Goal: Task Accomplishment & Management: Complete application form

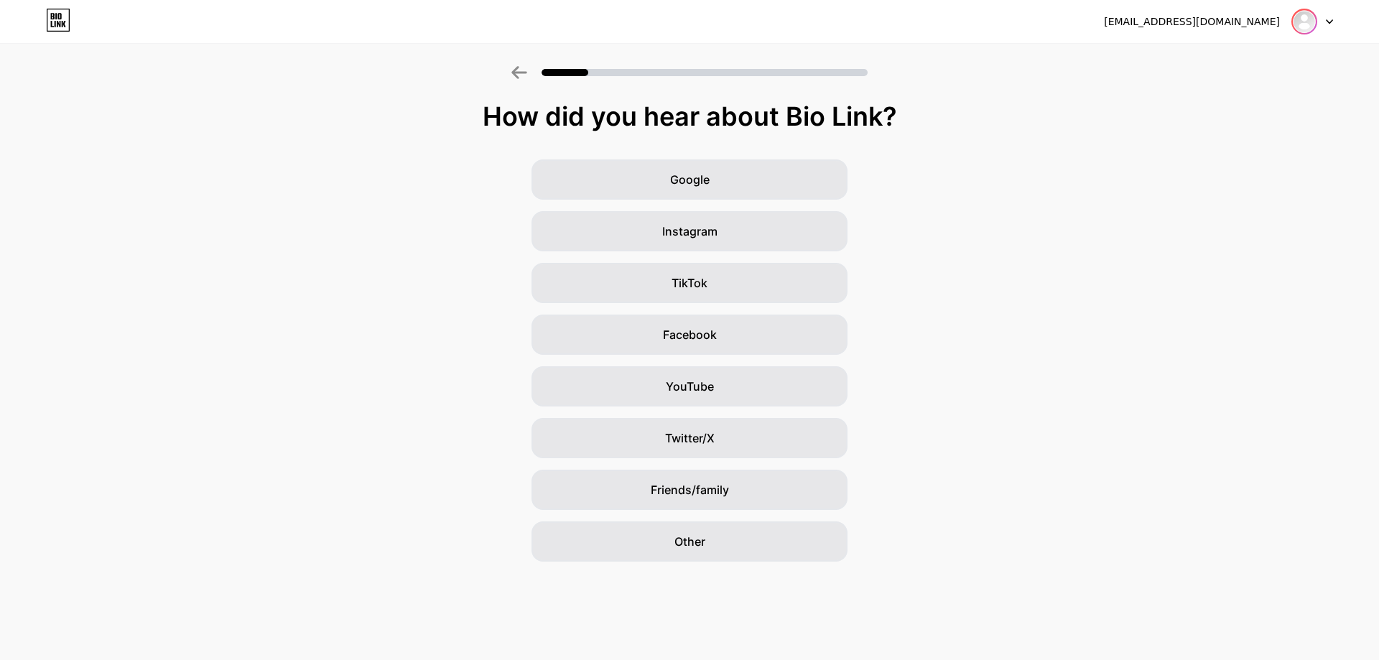
click at [1310, 26] on img at bounding box center [1303, 21] width 23 height 23
click at [1324, 20] on div at bounding box center [1312, 22] width 42 height 26
click at [1325, 22] on div at bounding box center [1312, 22] width 42 height 26
click at [1328, 22] on icon at bounding box center [1328, 21] width 7 height 5
click at [1298, 17] on img at bounding box center [1303, 21] width 23 height 23
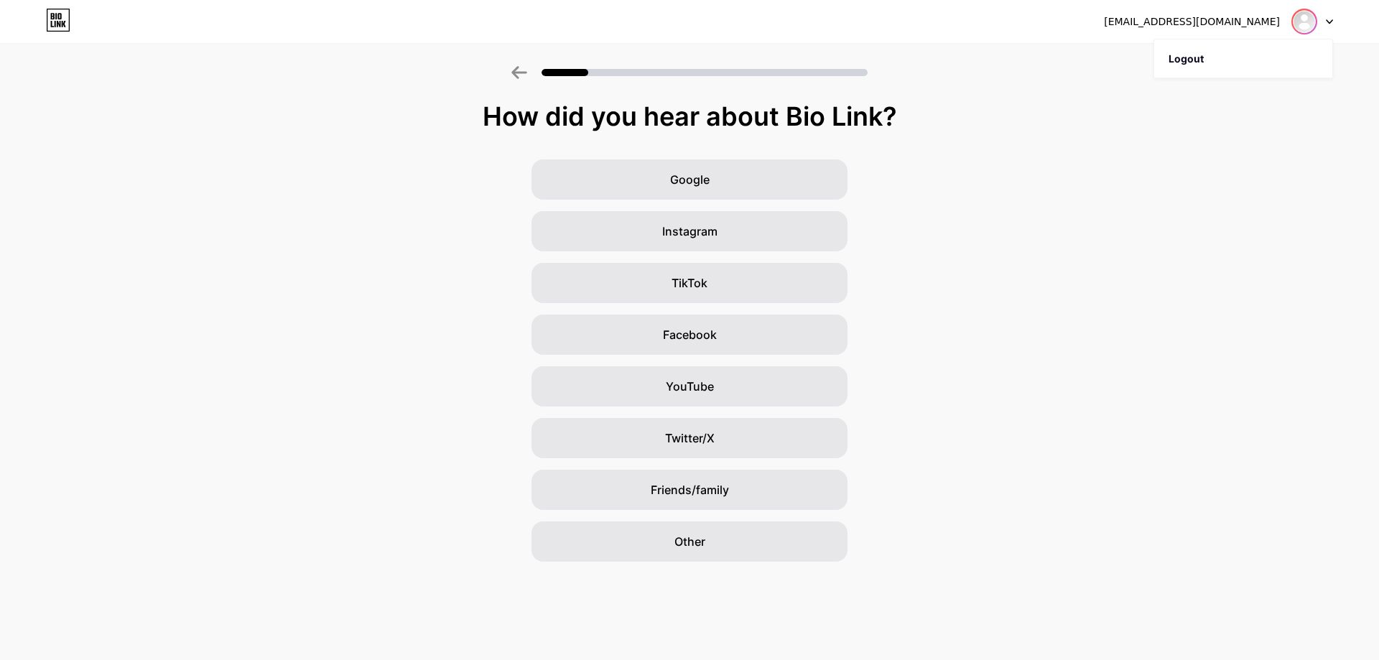
click at [1305, 19] on img at bounding box center [1303, 21] width 23 height 23
click at [1301, 16] on img at bounding box center [1303, 21] width 23 height 23
click at [1325, 19] on div at bounding box center [1312, 22] width 42 height 26
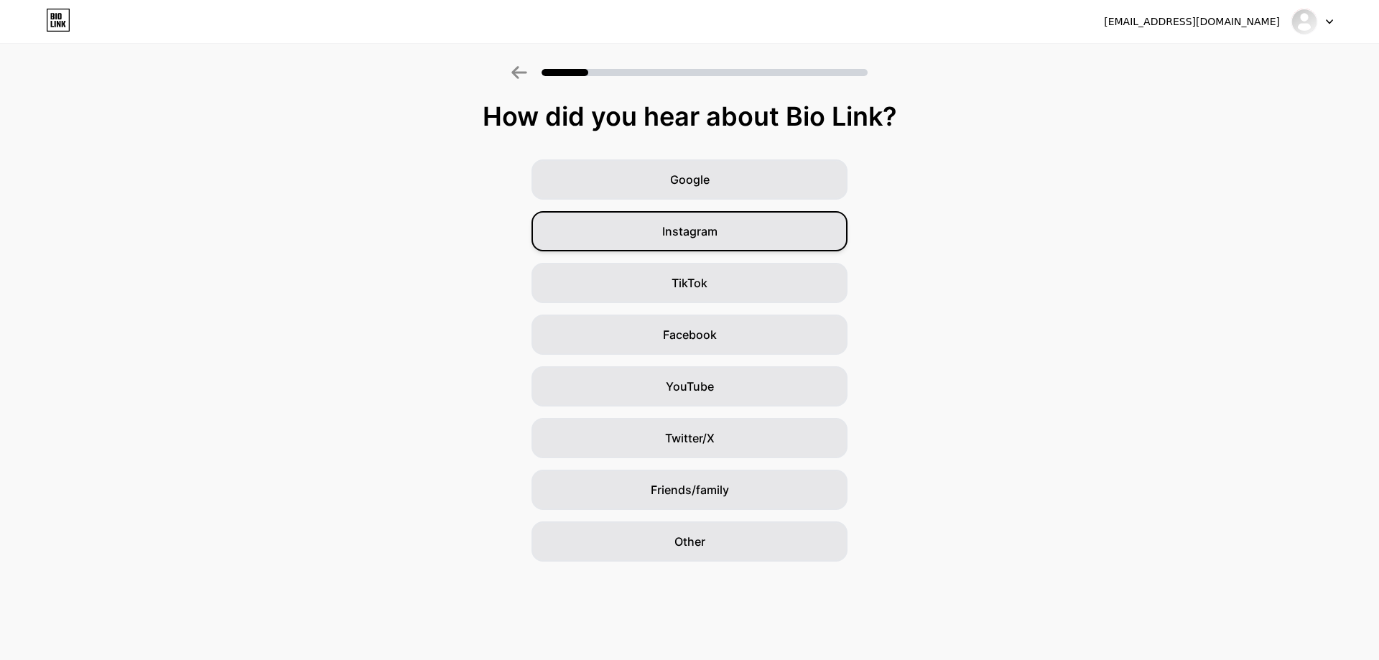
click at [679, 224] on span "Instagram" at bounding box center [689, 231] width 55 height 17
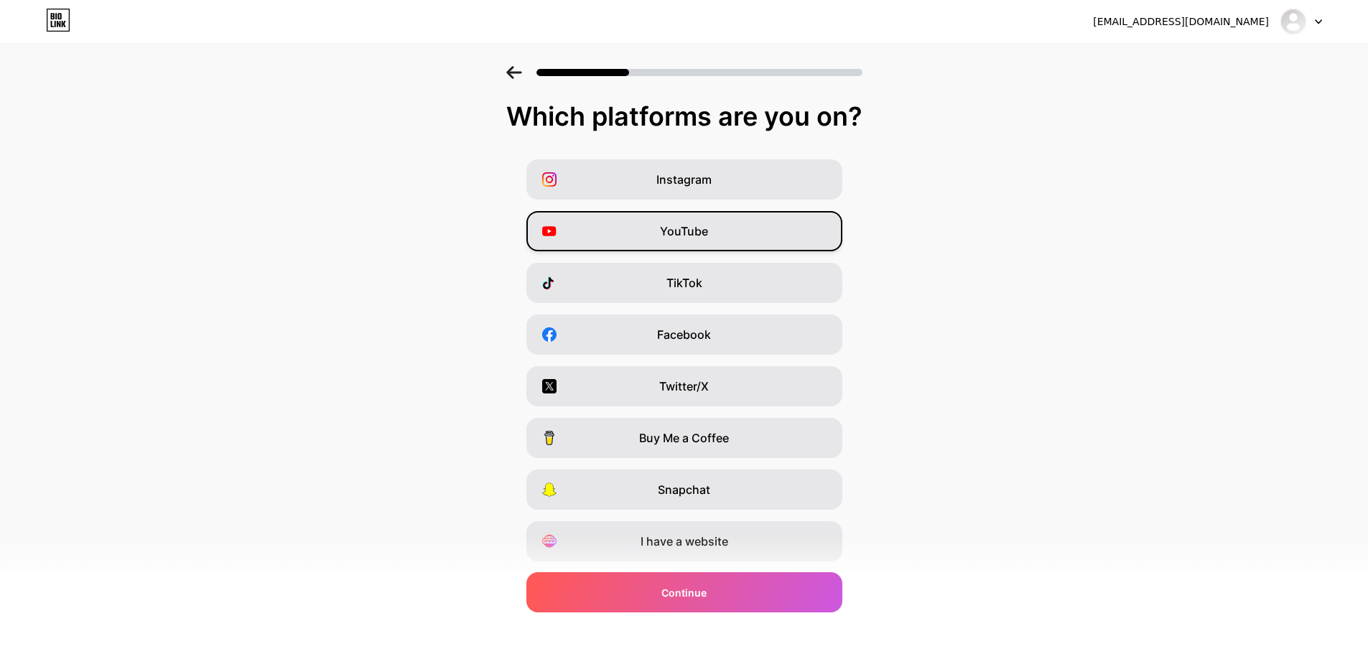
click at [671, 231] on span "YouTube" at bounding box center [684, 231] width 48 height 17
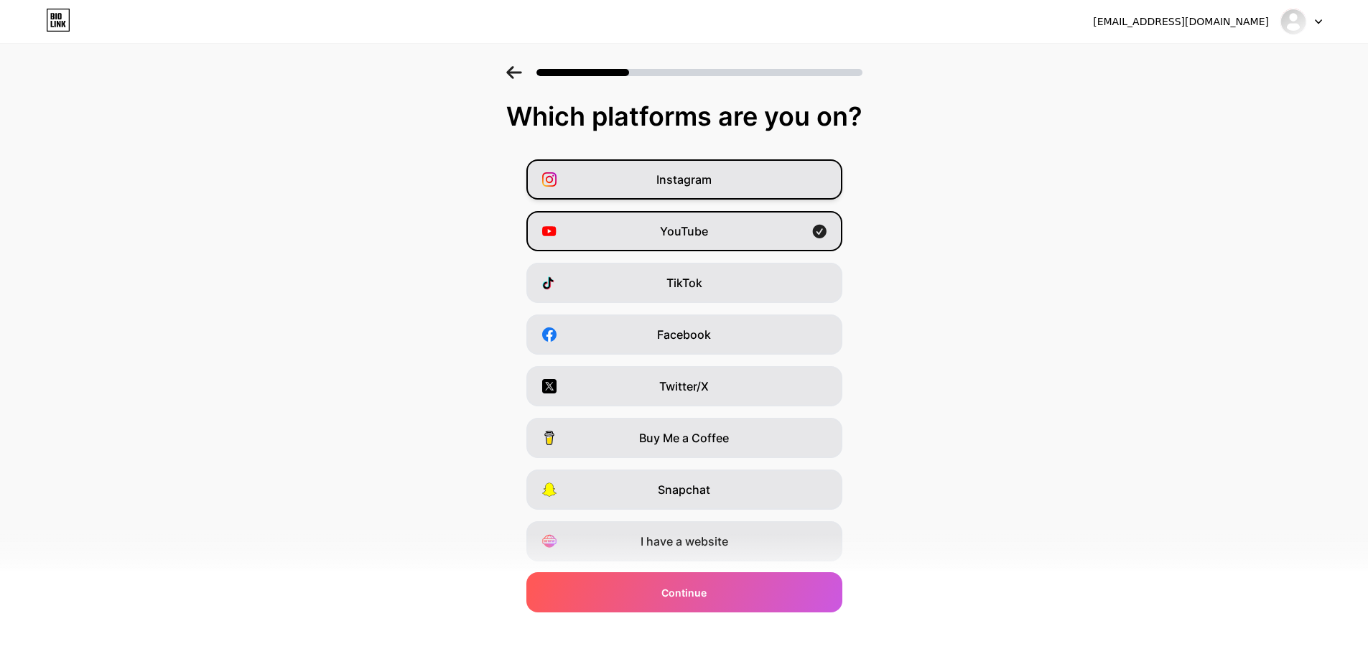
click at [738, 178] on div "Instagram" at bounding box center [684, 179] width 316 height 40
click at [775, 271] on div "TikTok" at bounding box center [684, 283] width 316 height 40
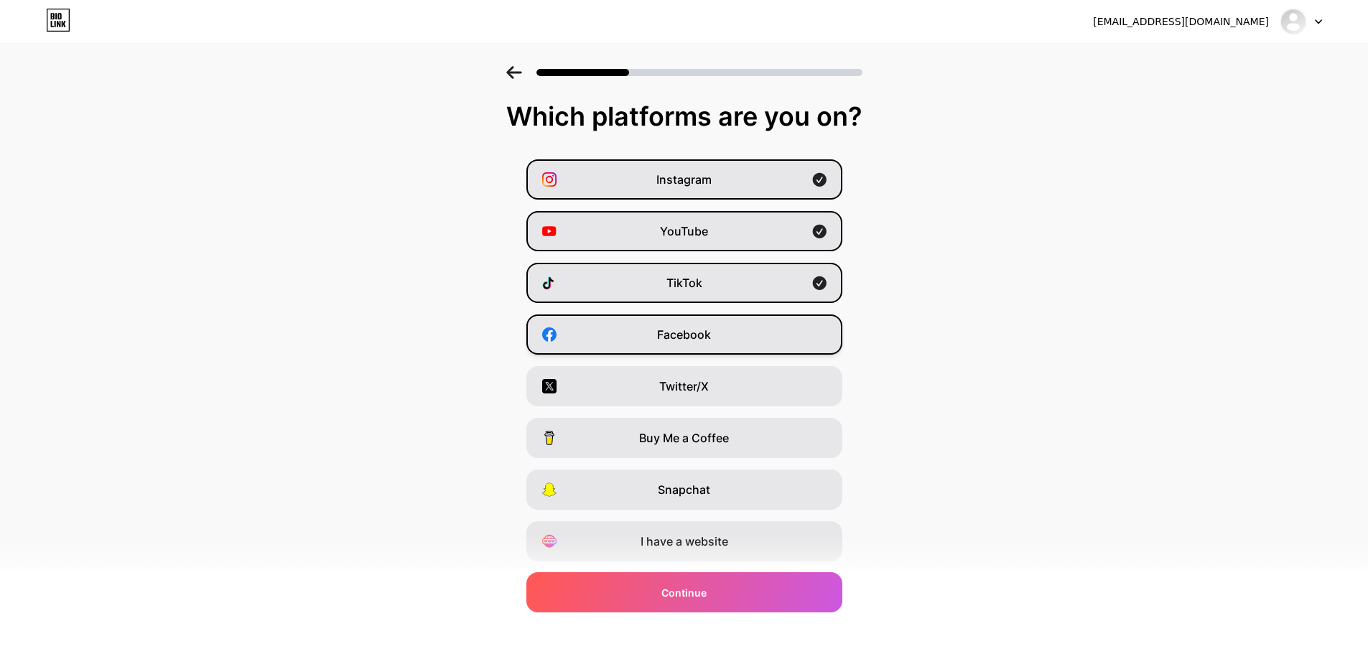
click at [790, 331] on div "Facebook" at bounding box center [684, 334] width 316 height 40
click at [784, 432] on div "Buy Me a Coffee" at bounding box center [684, 438] width 316 height 40
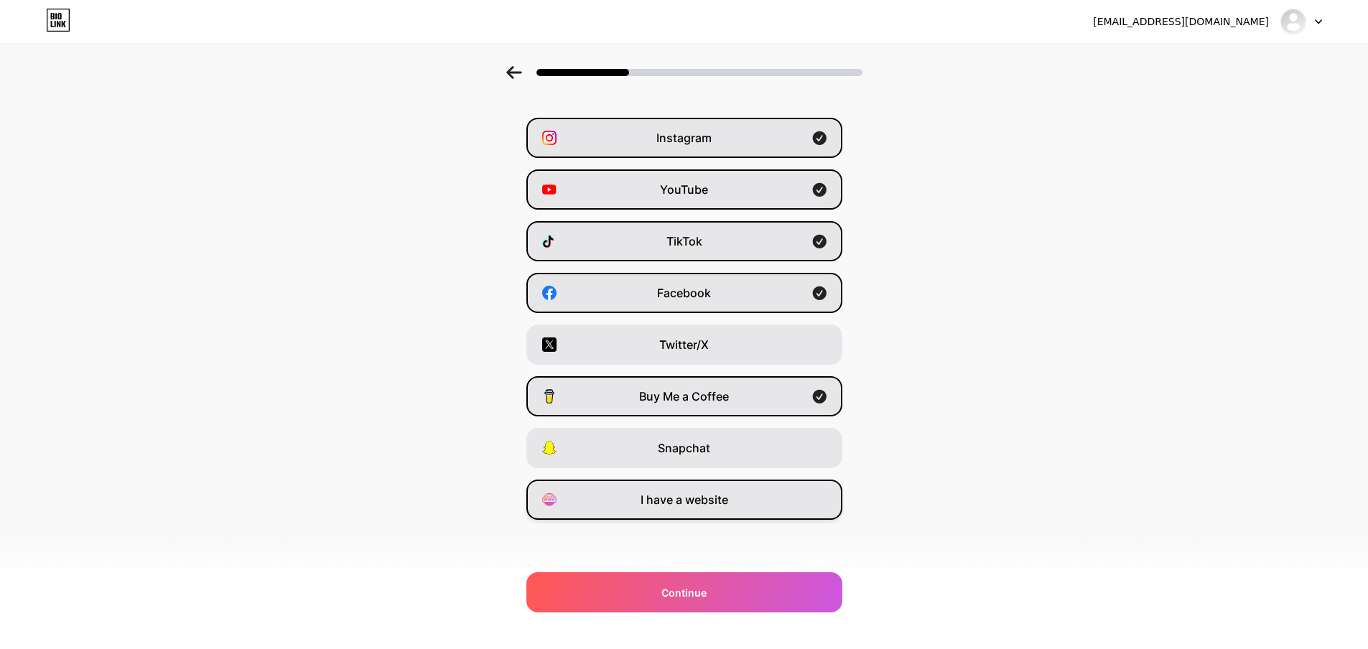
click at [764, 508] on div "I have a website" at bounding box center [684, 500] width 316 height 40
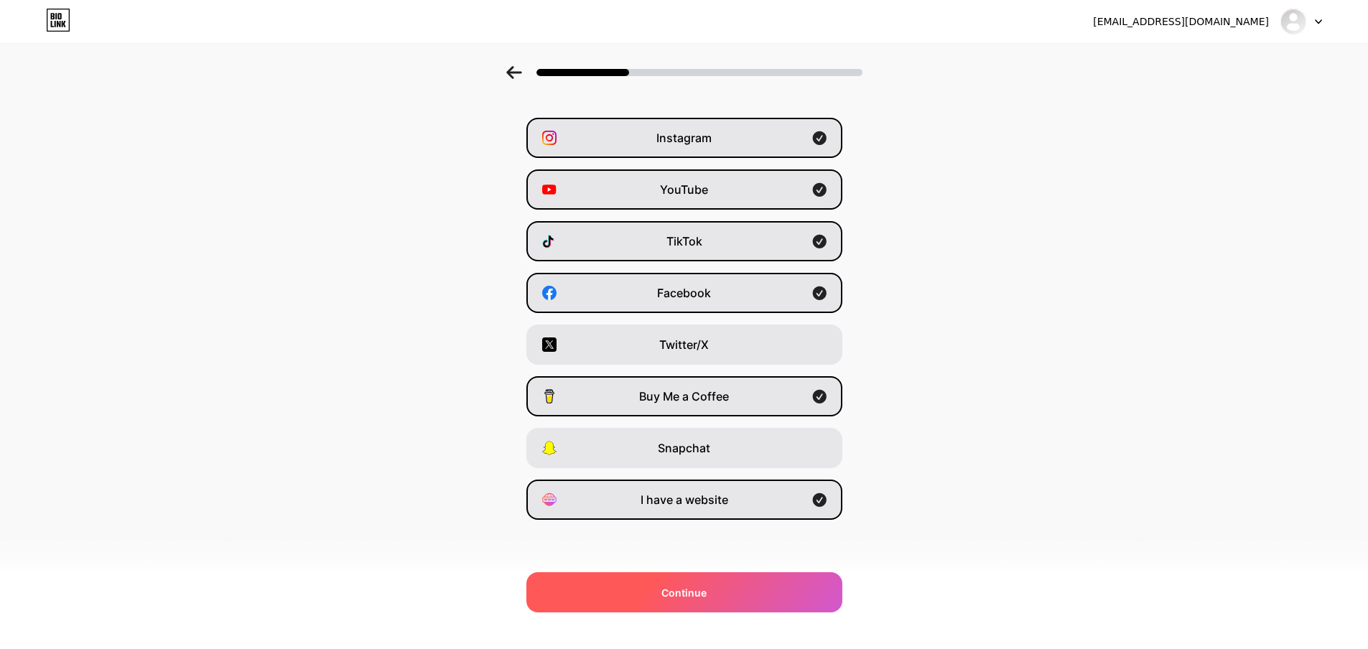
click at [723, 590] on div "Continue" at bounding box center [684, 592] width 316 height 40
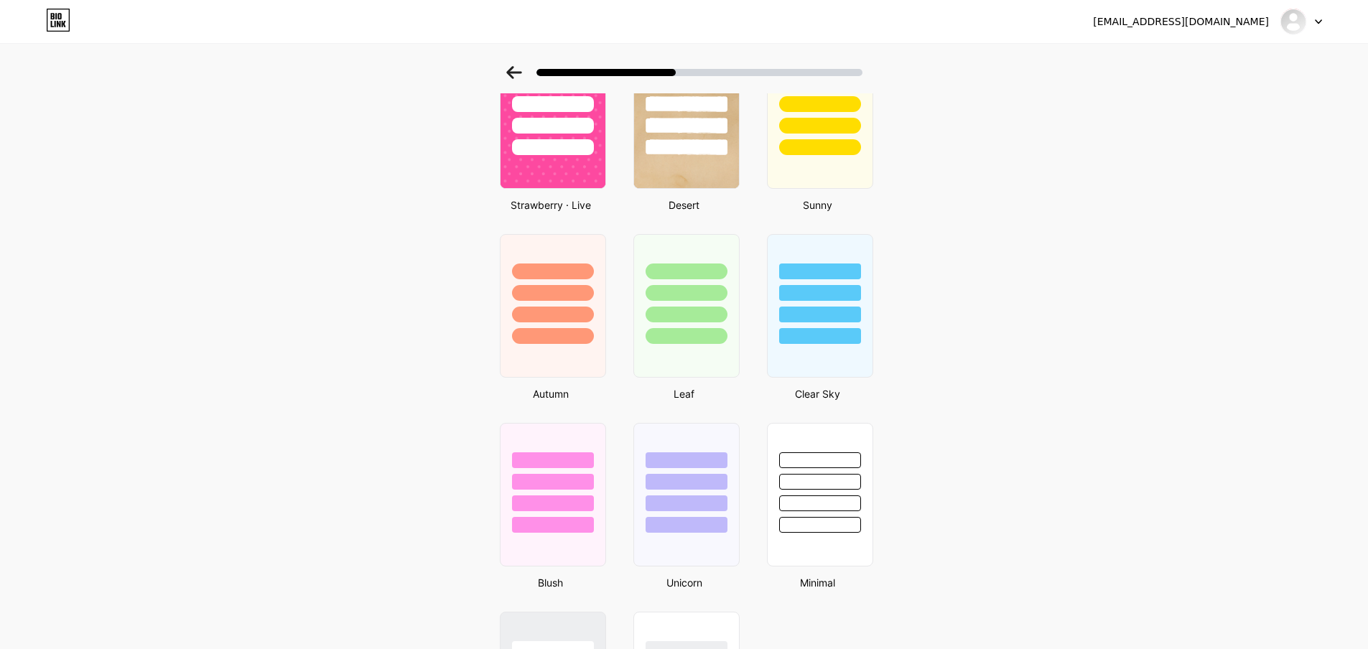
scroll to position [1061, 0]
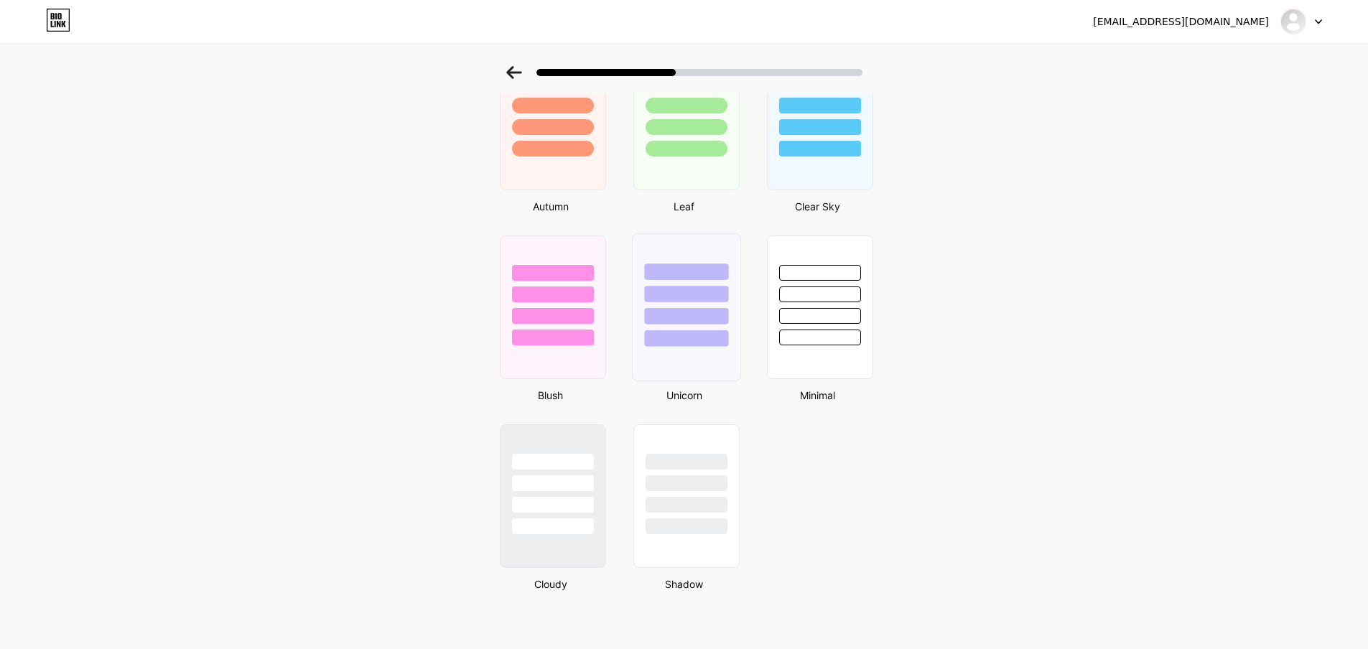
click at [653, 344] on div at bounding box center [686, 338] width 84 height 17
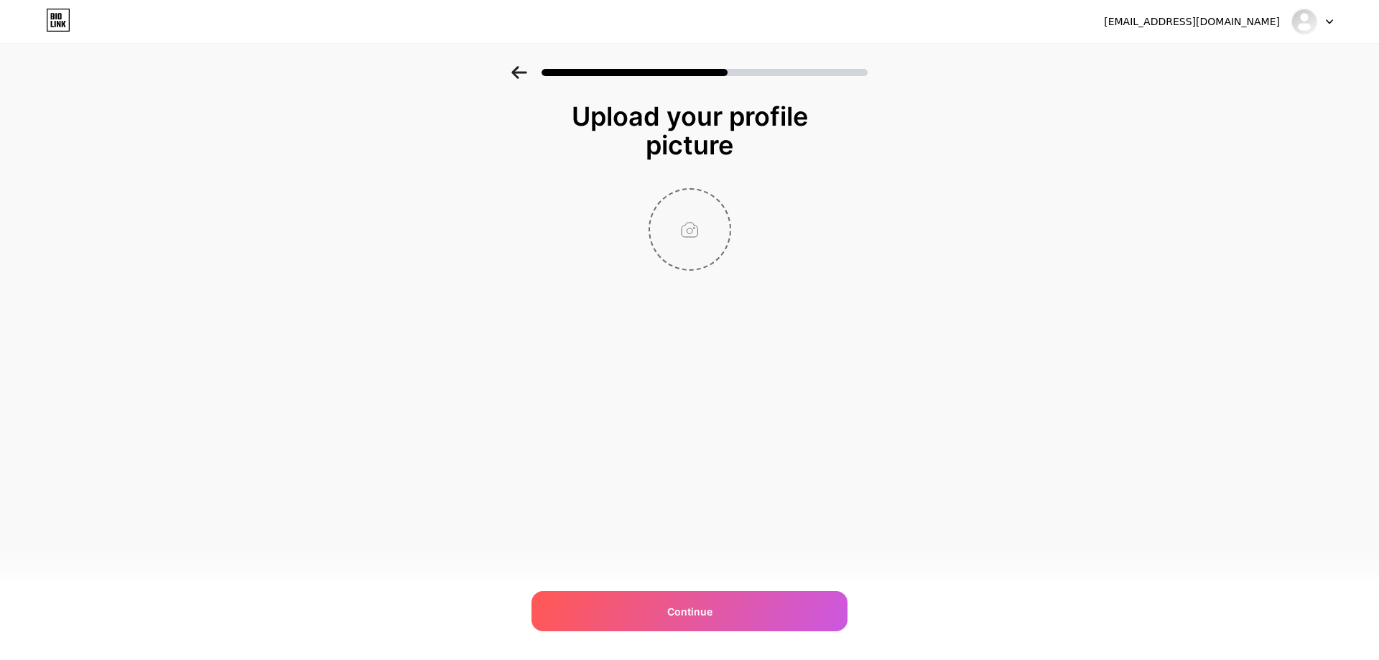
click at [686, 231] on input "file" at bounding box center [690, 230] width 80 height 80
type input "C:\fakepath\hunkydo_icon.jpg"
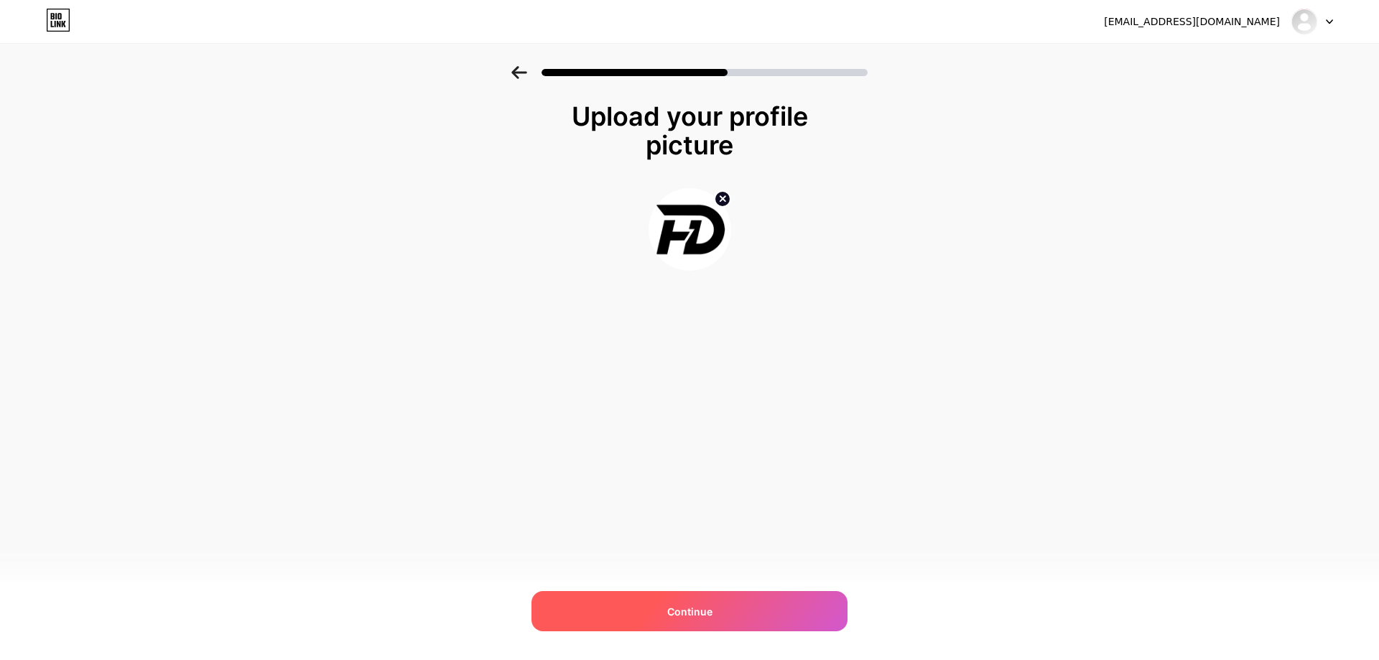
click at [688, 610] on span "Continue" at bounding box center [689, 611] width 45 height 15
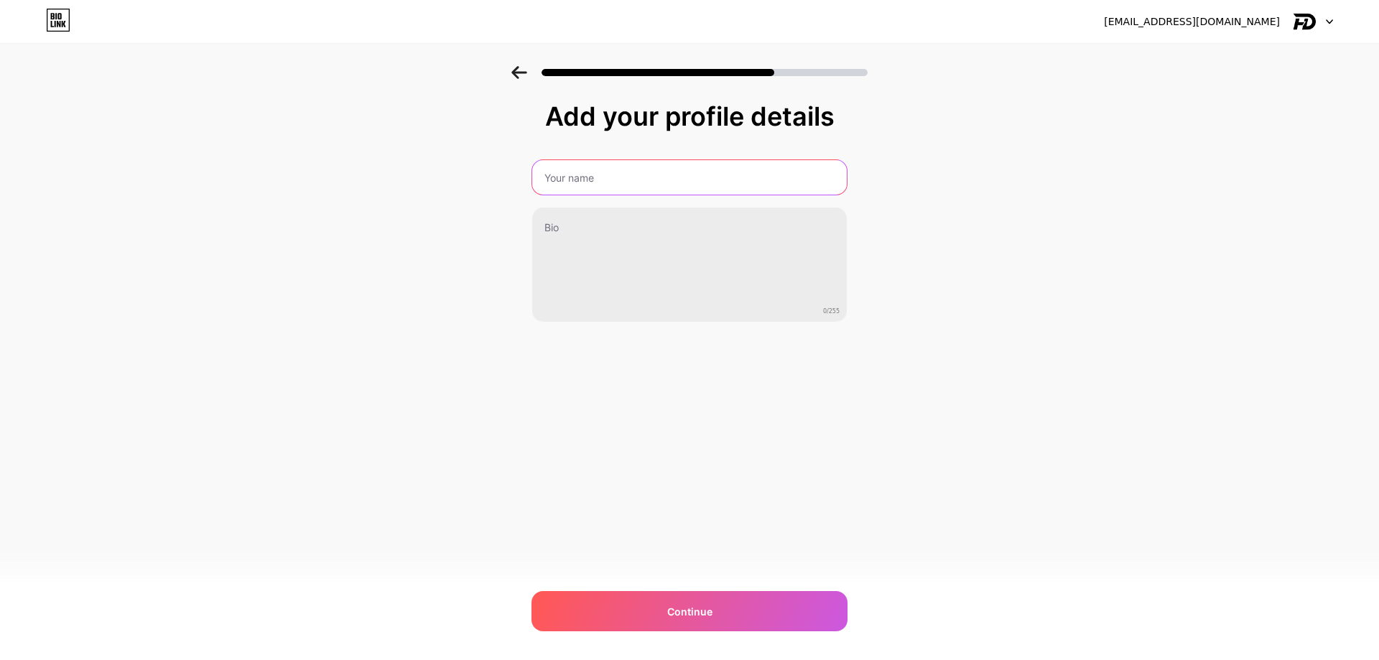
click at [635, 179] on input "text" at bounding box center [689, 177] width 314 height 34
type input "[PERSON_NAME]"
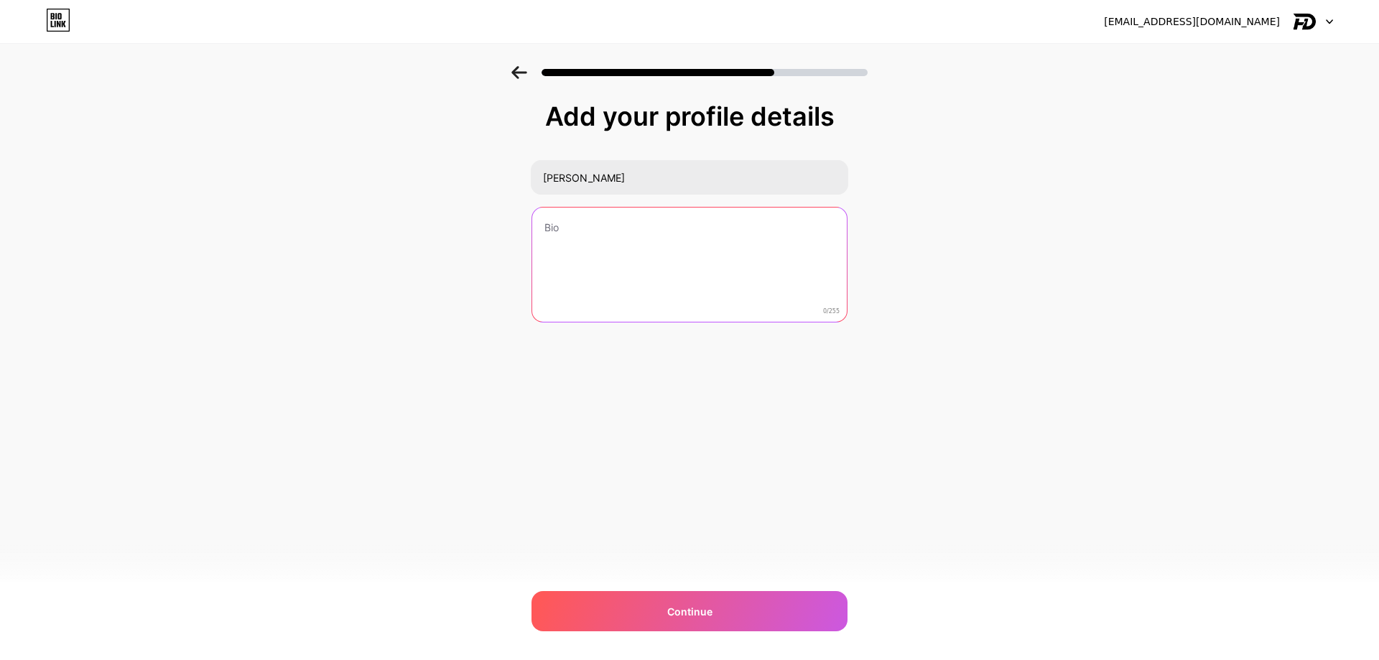
click at [610, 237] on textarea at bounding box center [689, 265] width 314 height 116
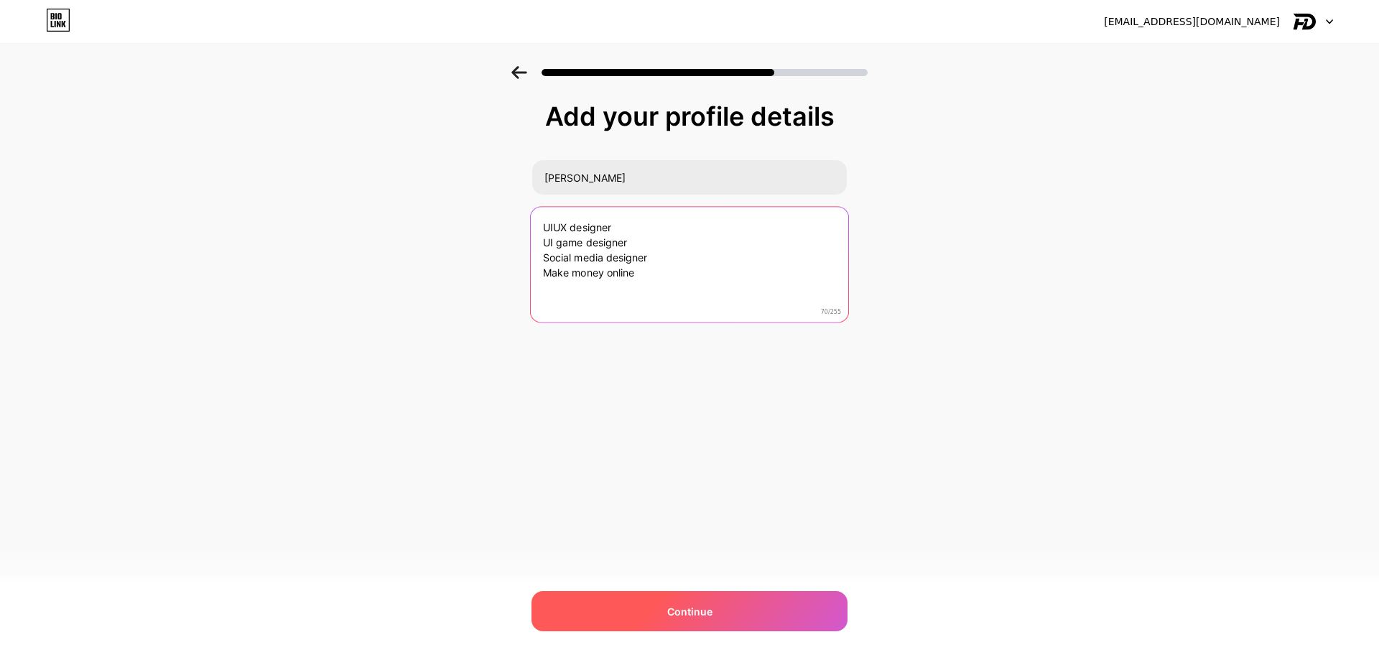
type textarea "UIUX designer UI game designer Social media designer Make money online"
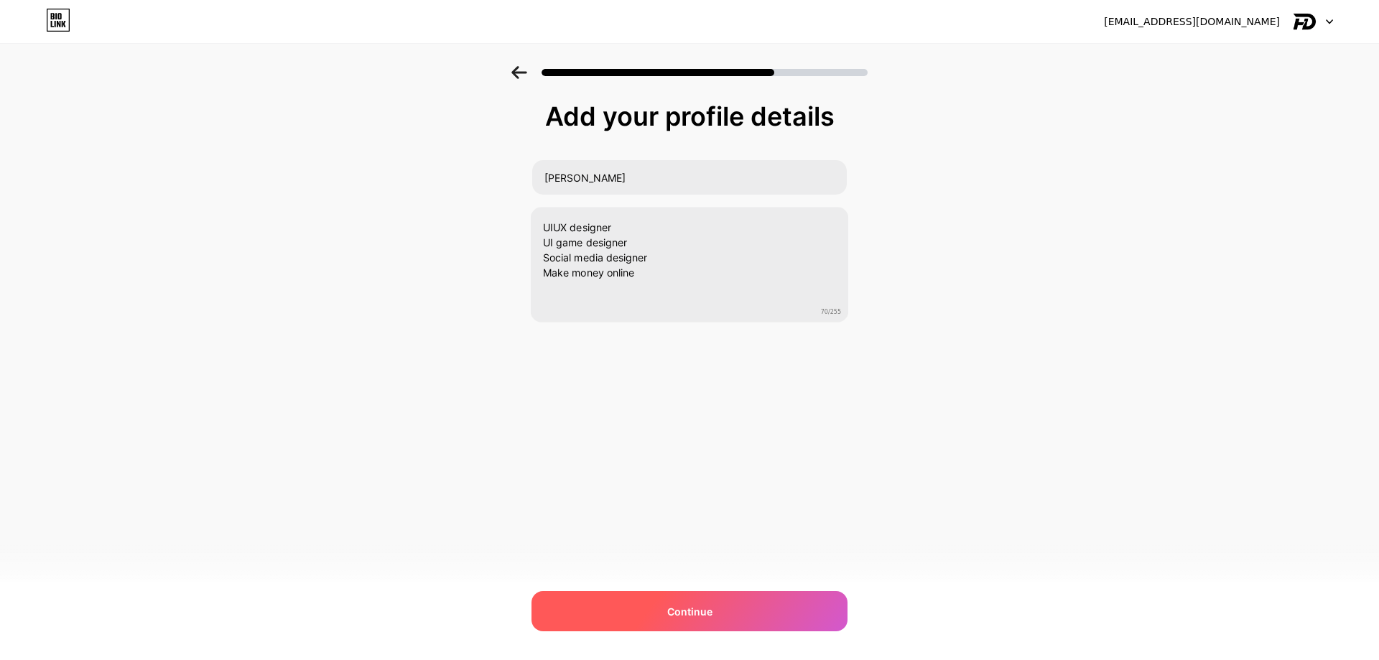
click at [701, 605] on span "Continue" at bounding box center [689, 611] width 45 height 15
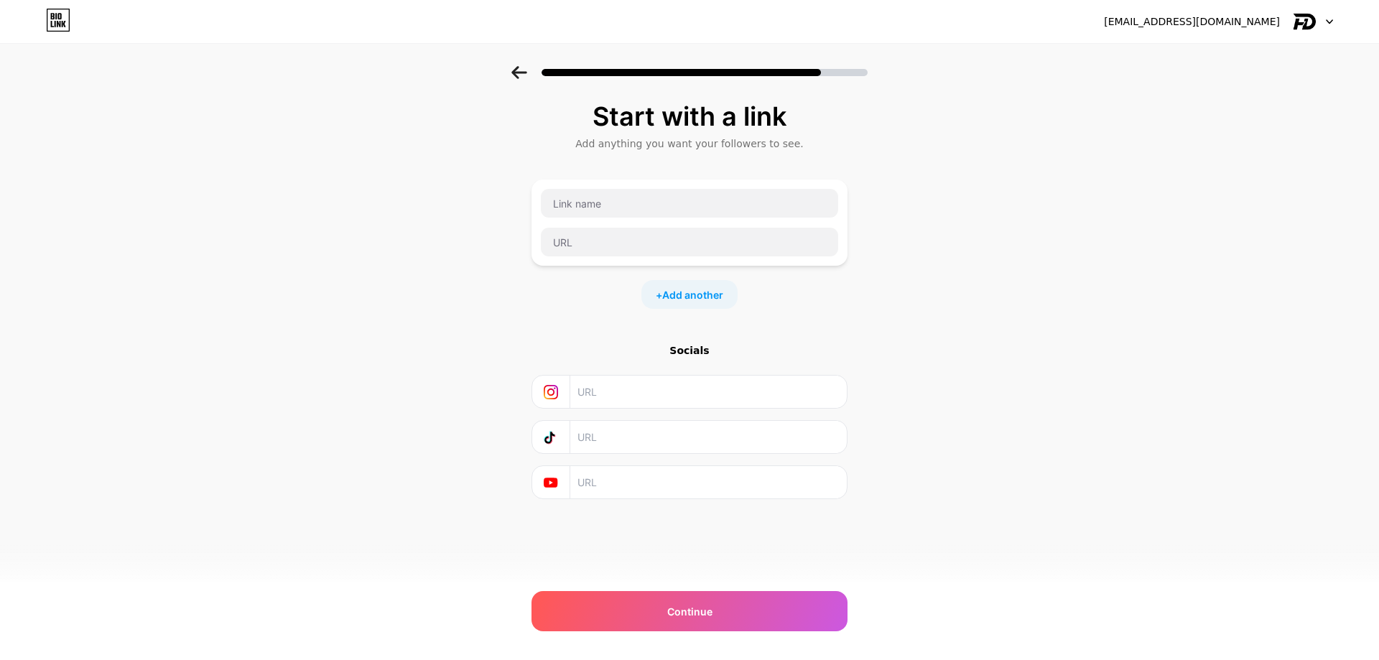
click at [607, 391] on input "text" at bounding box center [707, 392] width 261 height 32
paste input "[URL][DOMAIN_NAME]"
type input "[URL][DOMAIN_NAME]"
click at [628, 440] on input "text" at bounding box center [707, 437] width 261 height 32
click at [601, 439] on input "text" at bounding box center [707, 437] width 261 height 32
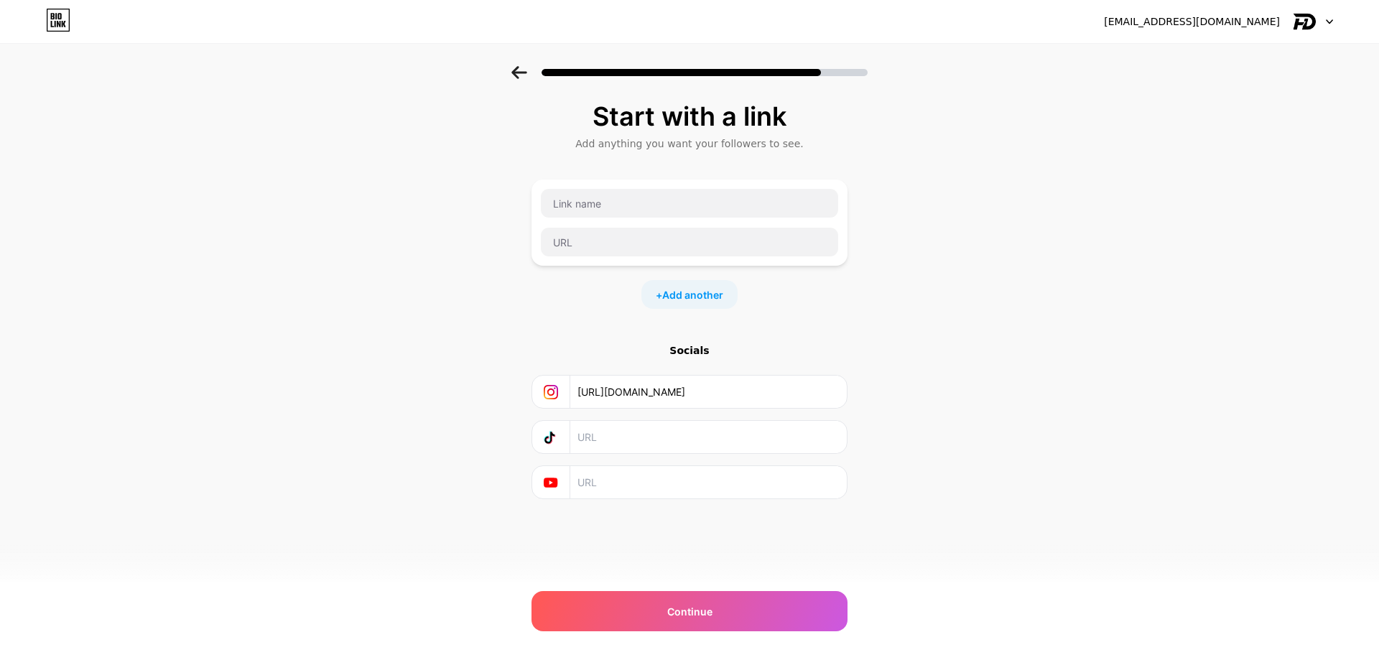
paste input "[URL][DOMAIN_NAME]"
type input "[URL][DOMAIN_NAME]"
click at [515, 77] on icon at bounding box center [519, 72] width 16 height 13
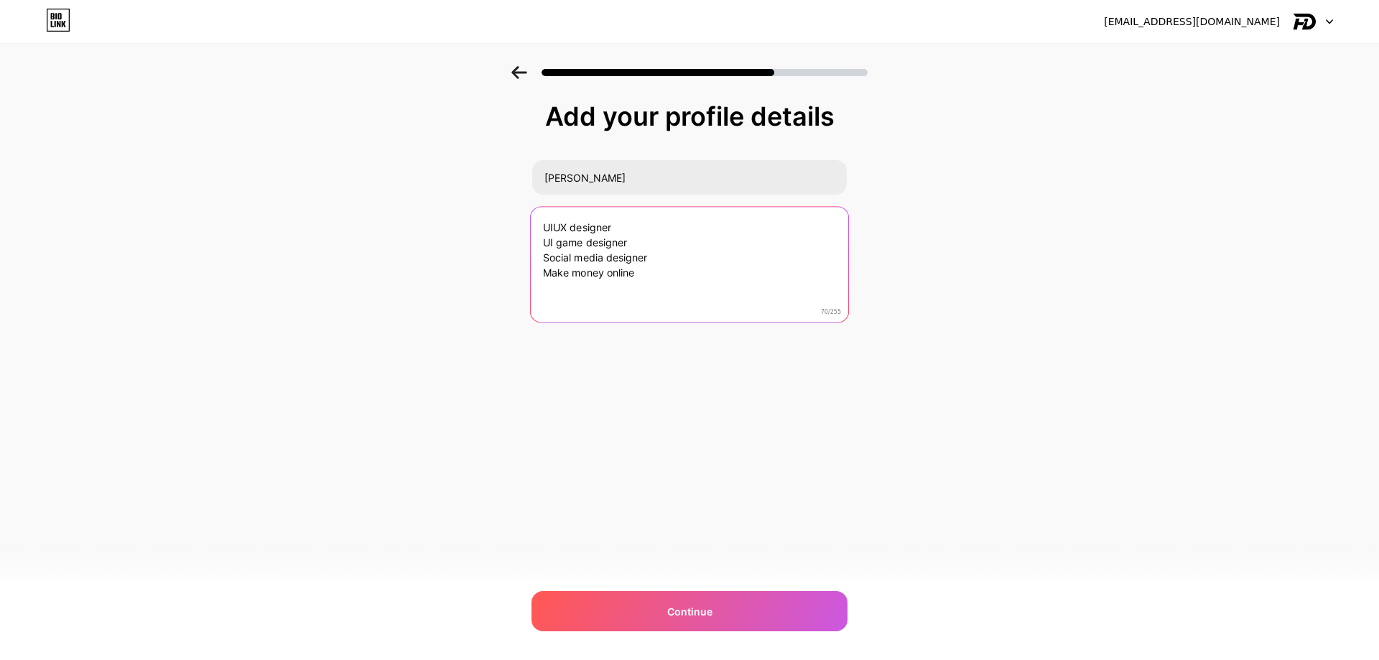
click at [650, 261] on textarea "UIUX designer UI game designer Social media designer Make money online" at bounding box center [689, 265] width 317 height 117
drag, startPoint x: 645, startPoint y: 292, endPoint x: 534, endPoint y: 292, distance: 110.6
click at [534, 292] on textarea "UIUX designer UI game designer Social media designer Thần số học Make money onl…" at bounding box center [689, 265] width 317 height 117
paste textarea "Affiliate Marketing"
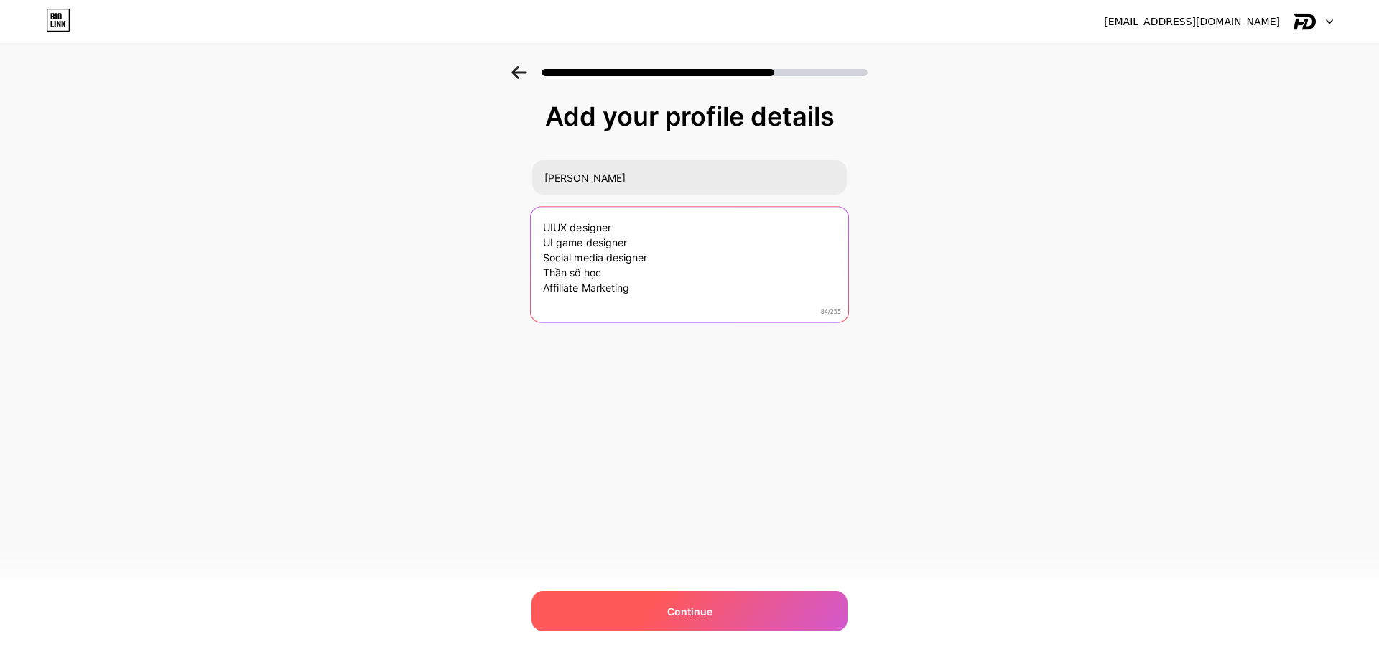
type textarea "UIUX designer UI game designer Social media designer Thần số học Affiliate Mark…"
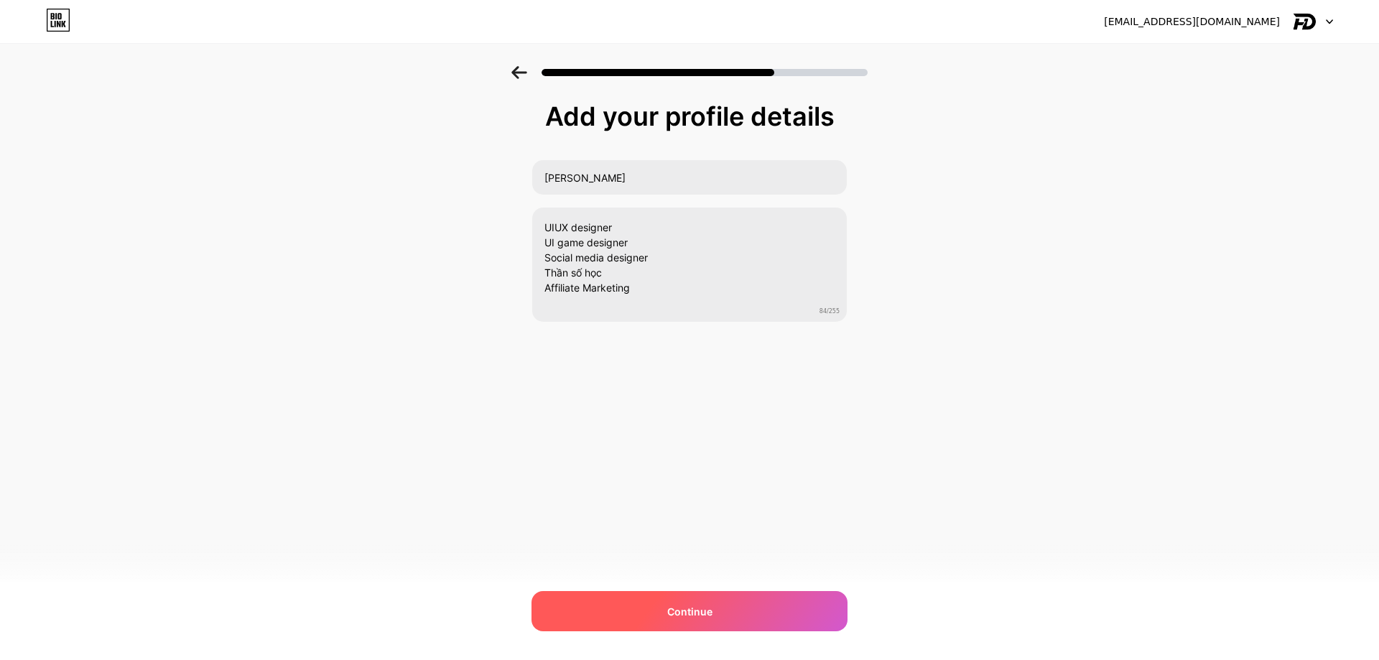
click at [666, 607] on div "Continue" at bounding box center [689, 611] width 316 height 40
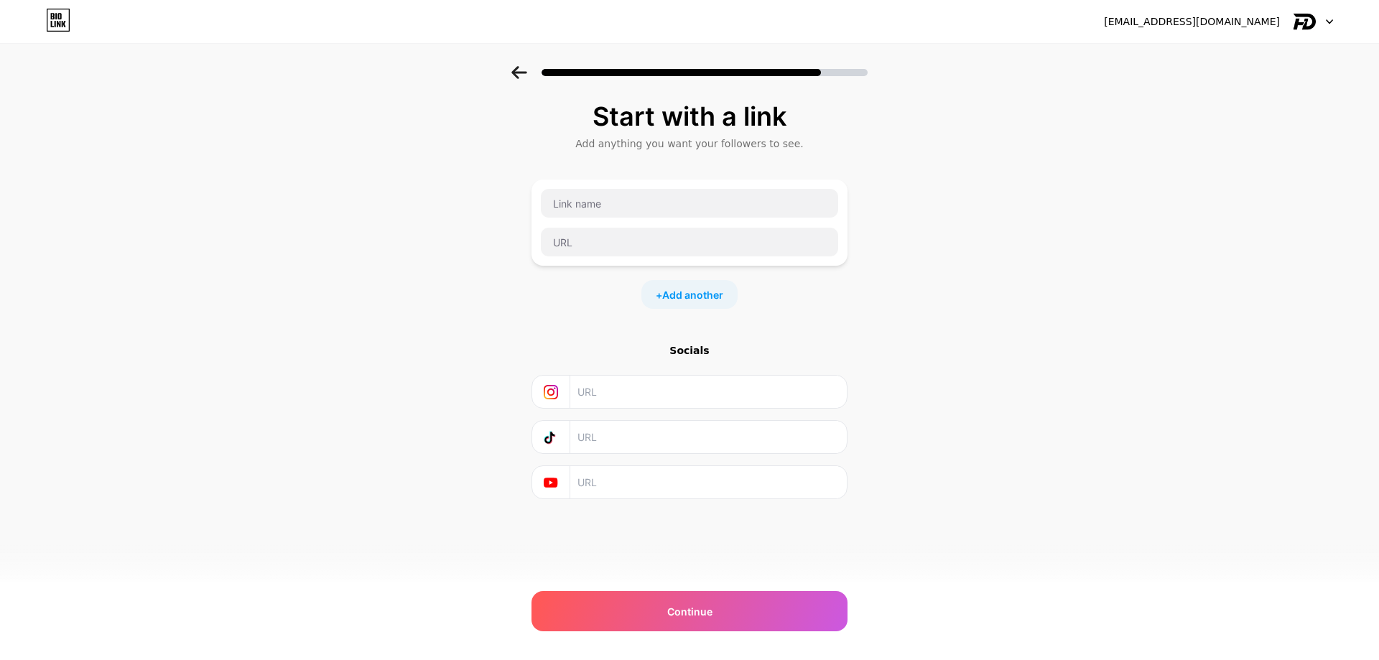
click at [601, 397] on input "text" at bounding box center [707, 392] width 261 height 32
paste input "Affiliate Marketing"
type input "Affiliate Marketing"
paste input "[URL][DOMAIN_NAME]"
type input "[URL][DOMAIN_NAME]"
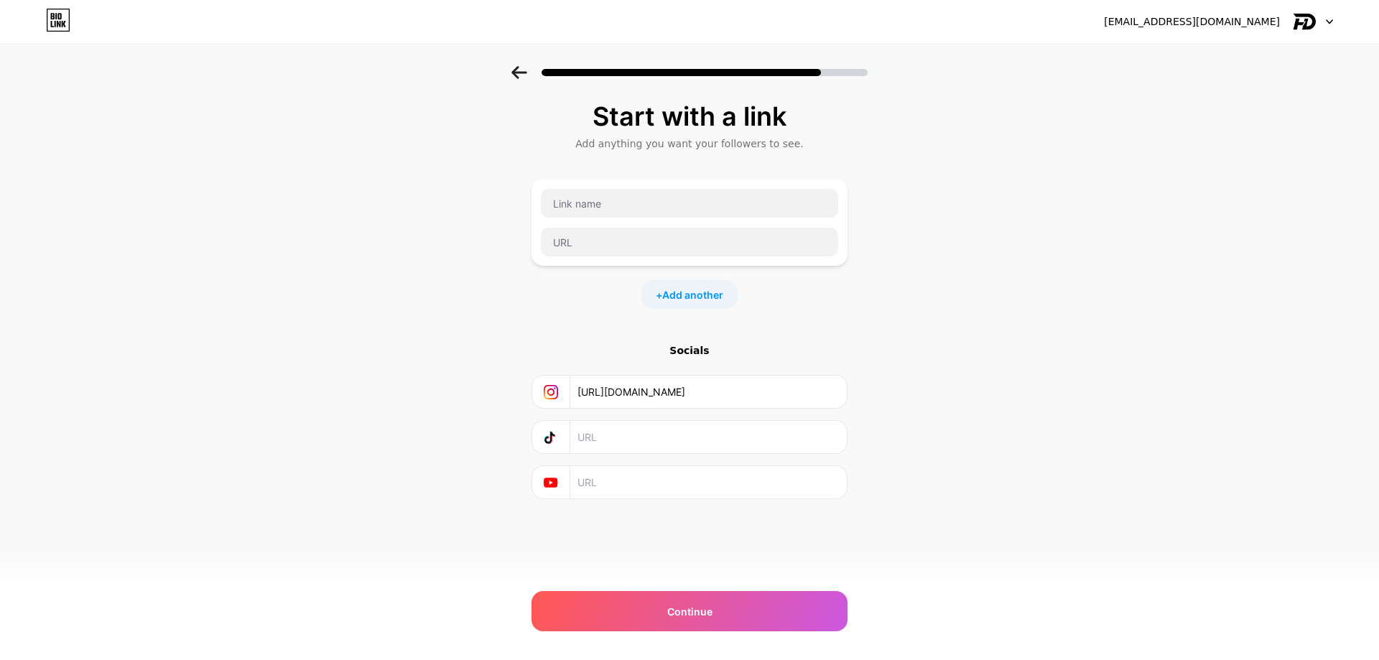
click at [606, 434] on input "text" at bounding box center [707, 437] width 261 height 32
paste input "[URL][DOMAIN_NAME]"
type input "[URL][DOMAIN_NAME]"
click at [603, 481] on input "text" at bounding box center [707, 482] width 261 height 32
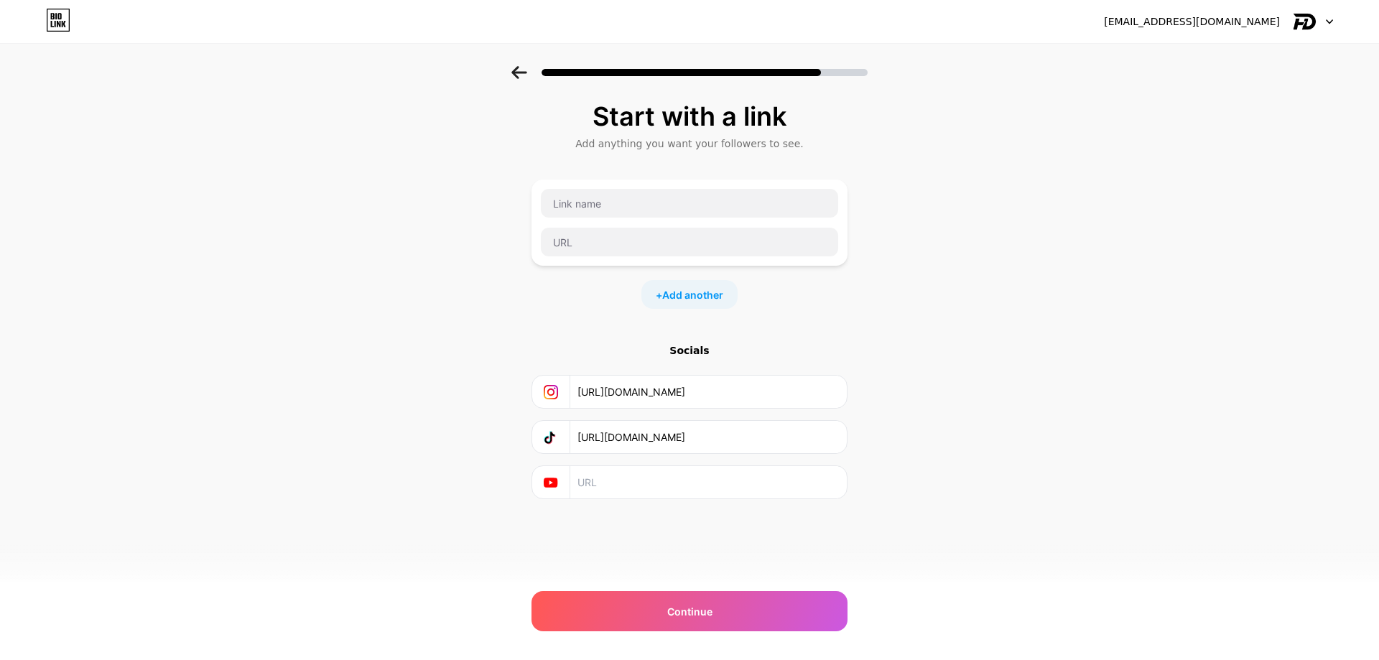
paste input "[URL][DOMAIN_NAME]"
type input "[URL][DOMAIN_NAME]"
click at [379, 383] on div "Start with a link Add anything you want your followers to see. + Add another So…" at bounding box center [689, 318] width 1379 height 505
click at [579, 206] on input "text" at bounding box center [689, 203] width 297 height 29
type input "Ư"
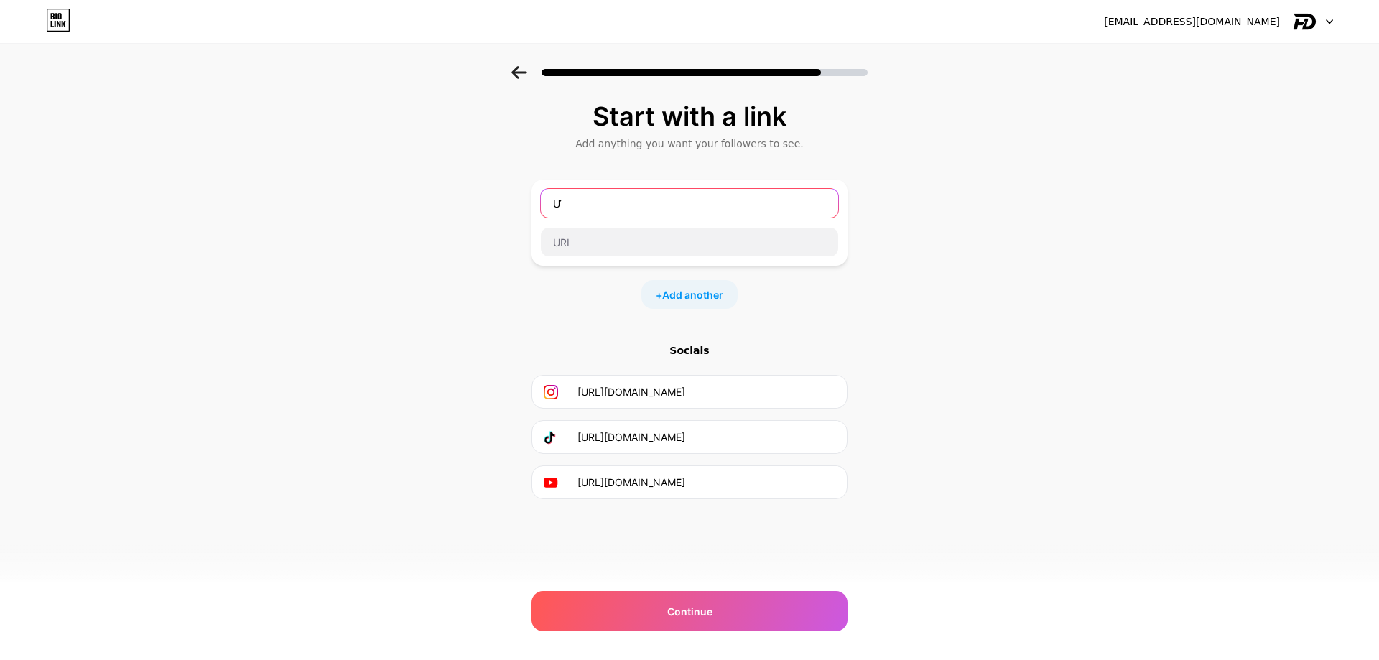
type input "W"
type input "Ư"
type input "Website cá nhân"
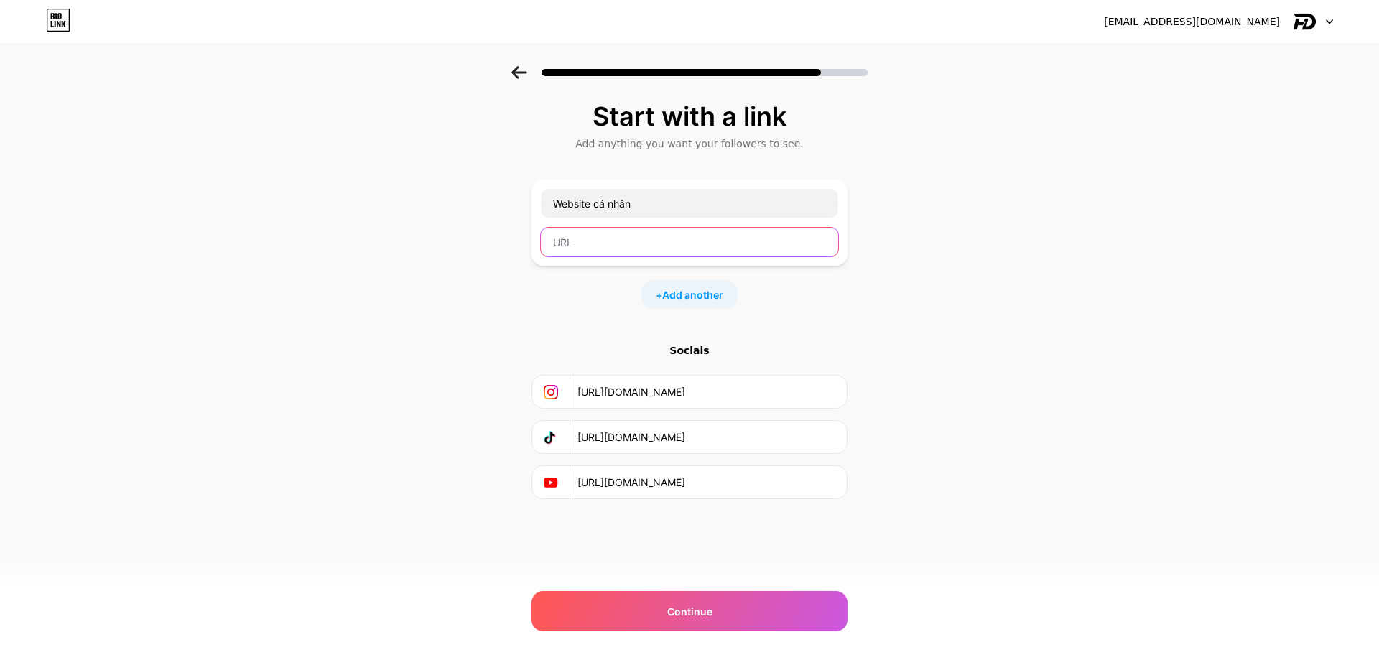
click at [582, 241] on input "text" at bounding box center [689, 242] width 297 height 29
paste input "[URL][DOMAIN_NAME]"
type input "[URL][DOMAIN_NAME]"
click at [961, 368] on div "Start with a link Add anything you want your followers to see. Website cá nhân …" at bounding box center [689, 318] width 1379 height 505
click at [685, 296] on span "Add another" at bounding box center [692, 294] width 61 height 15
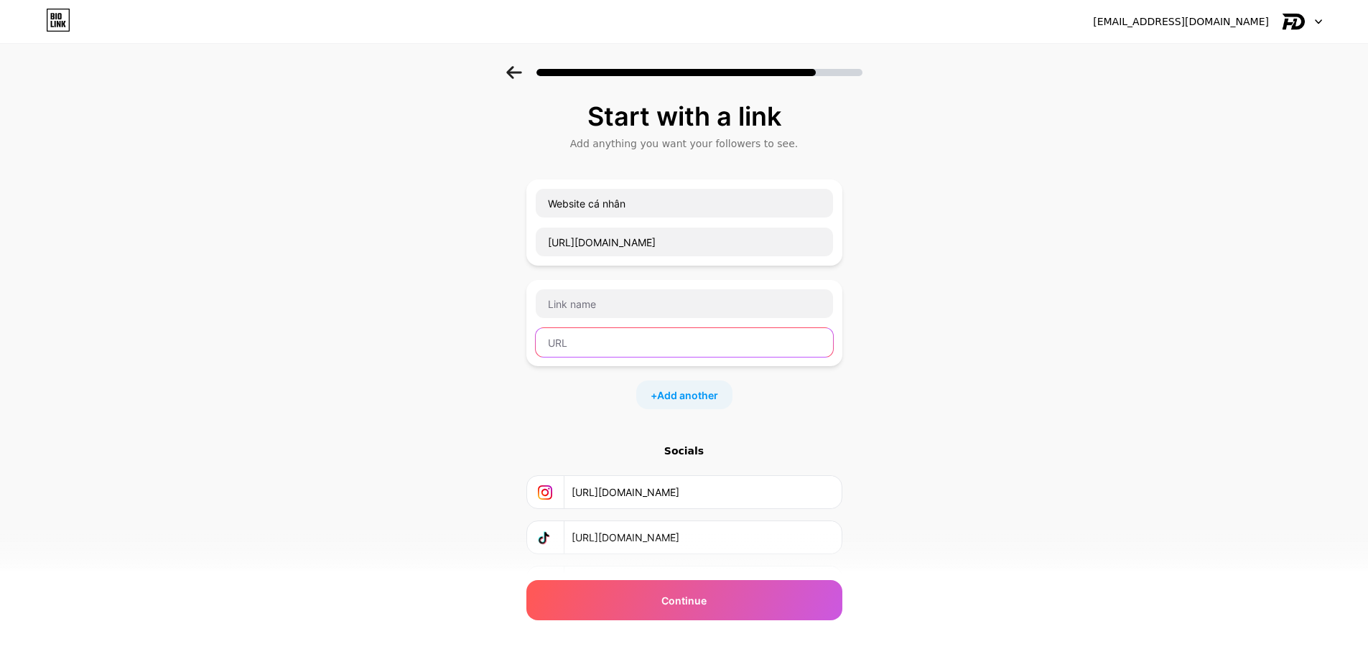
click at [582, 341] on input "text" at bounding box center [684, 342] width 297 height 29
paste input "[URL][DOMAIN_NAME]"
type input "[URL][DOMAIN_NAME]"
click at [607, 307] on input "text" at bounding box center [684, 303] width 297 height 29
type input "Vbee - Nền tảng giọng nói AI hàng đầu"
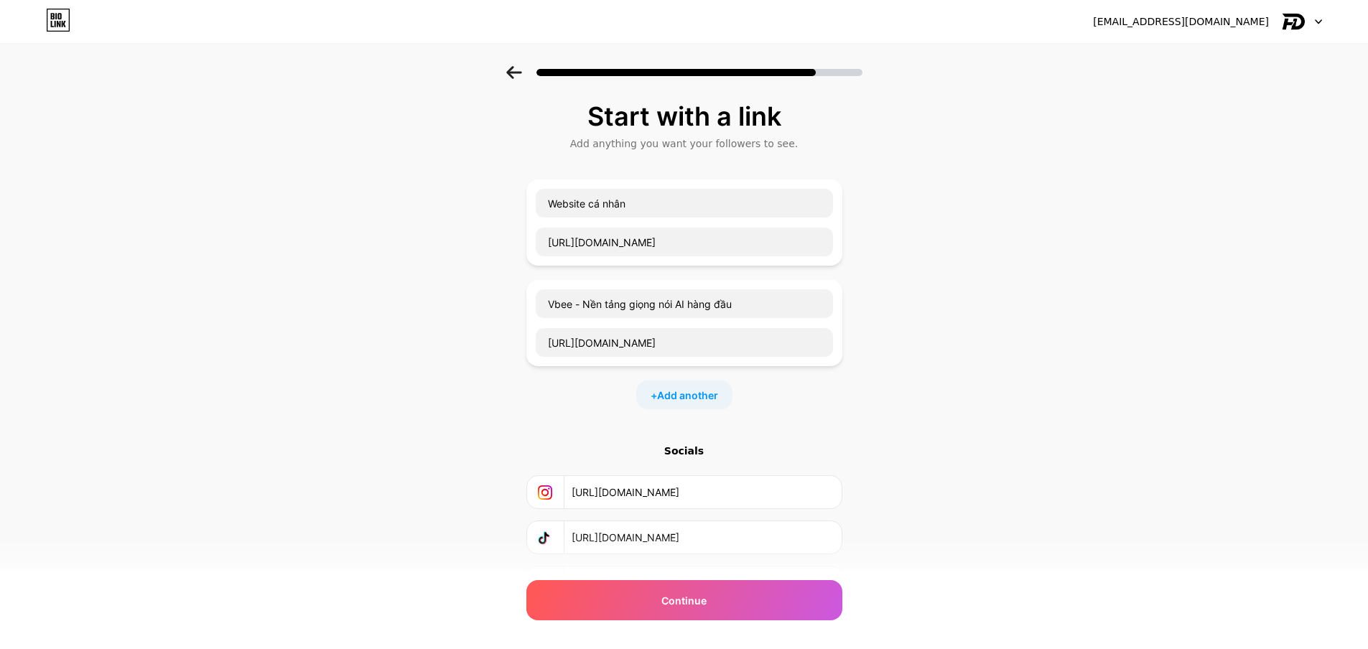
click at [976, 329] on div "Start with a link Add anything you want your followers to see. Website cá nhân …" at bounding box center [684, 368] width 1368 height 605
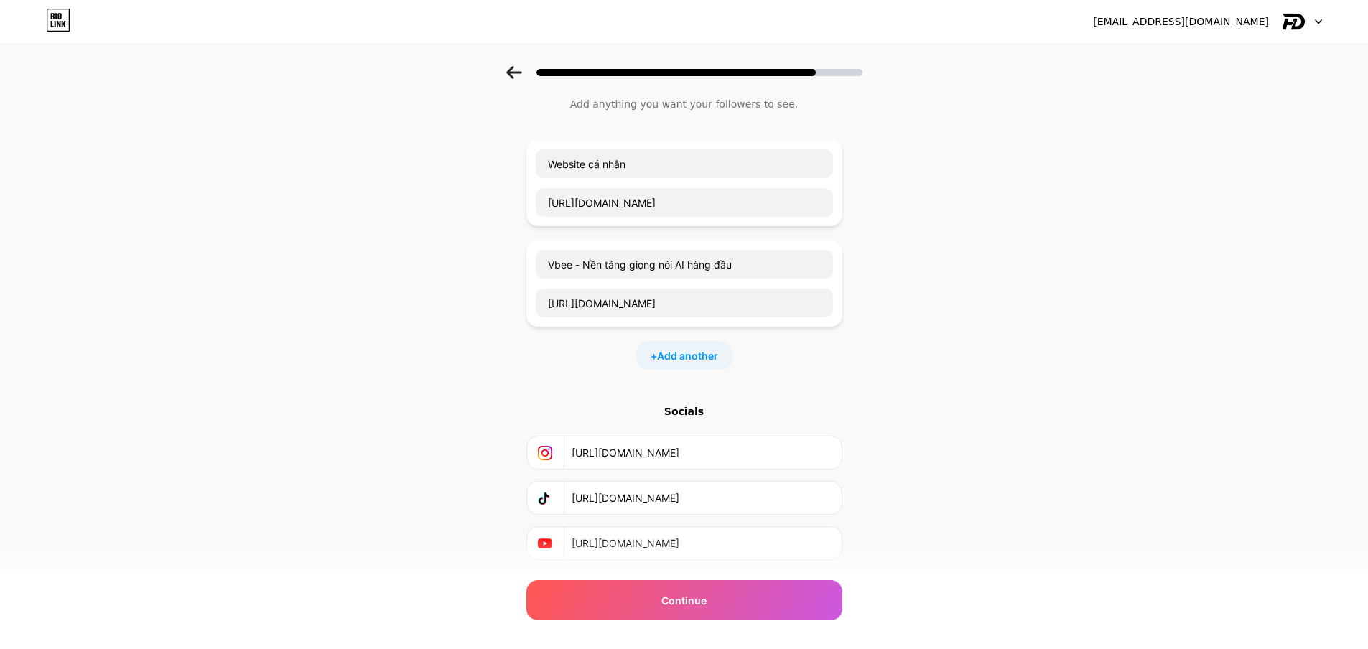
scroll to position [80, 0]
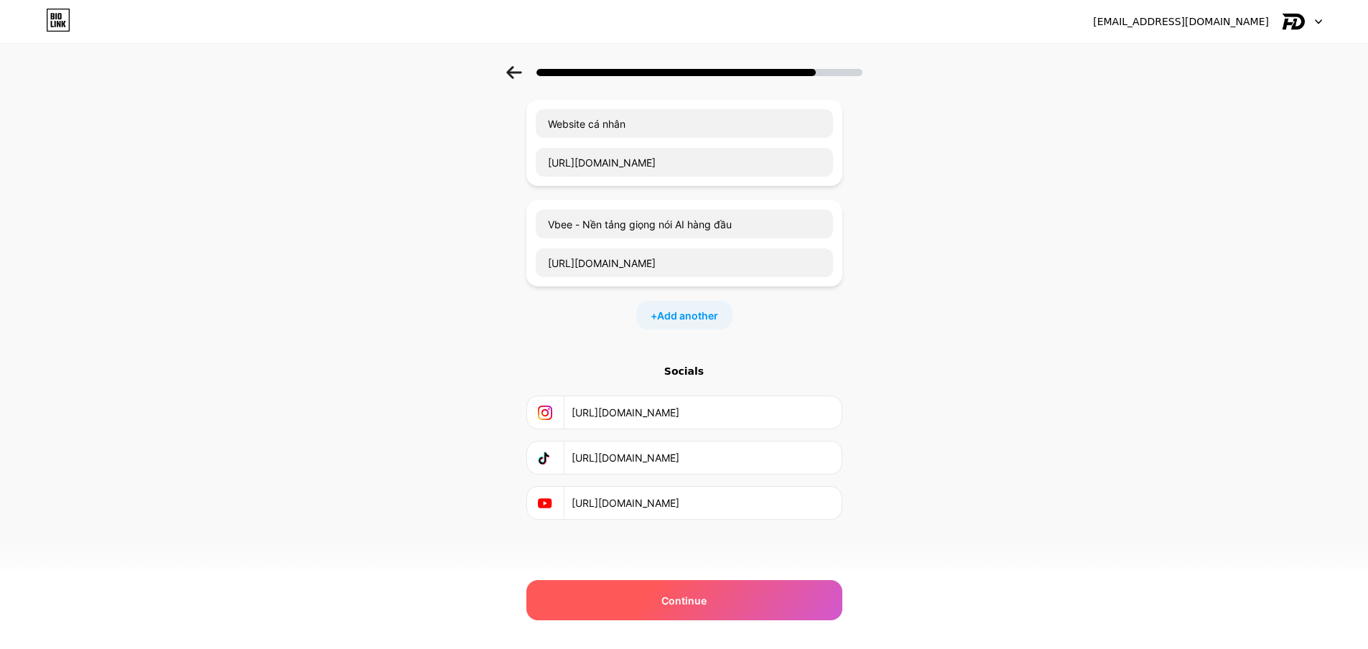
click at [665, 602] on div "Continue" at bounding box center [684, 600] width 316 height 40
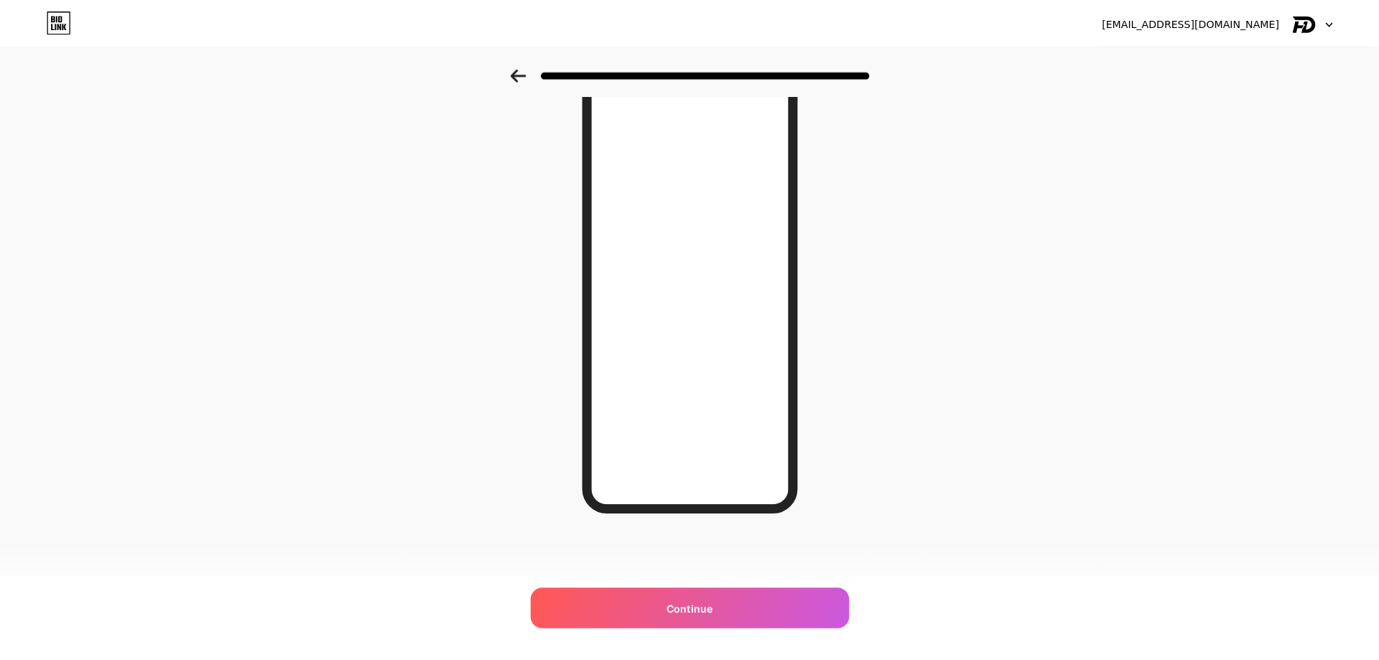
scroll to position [0, 0]
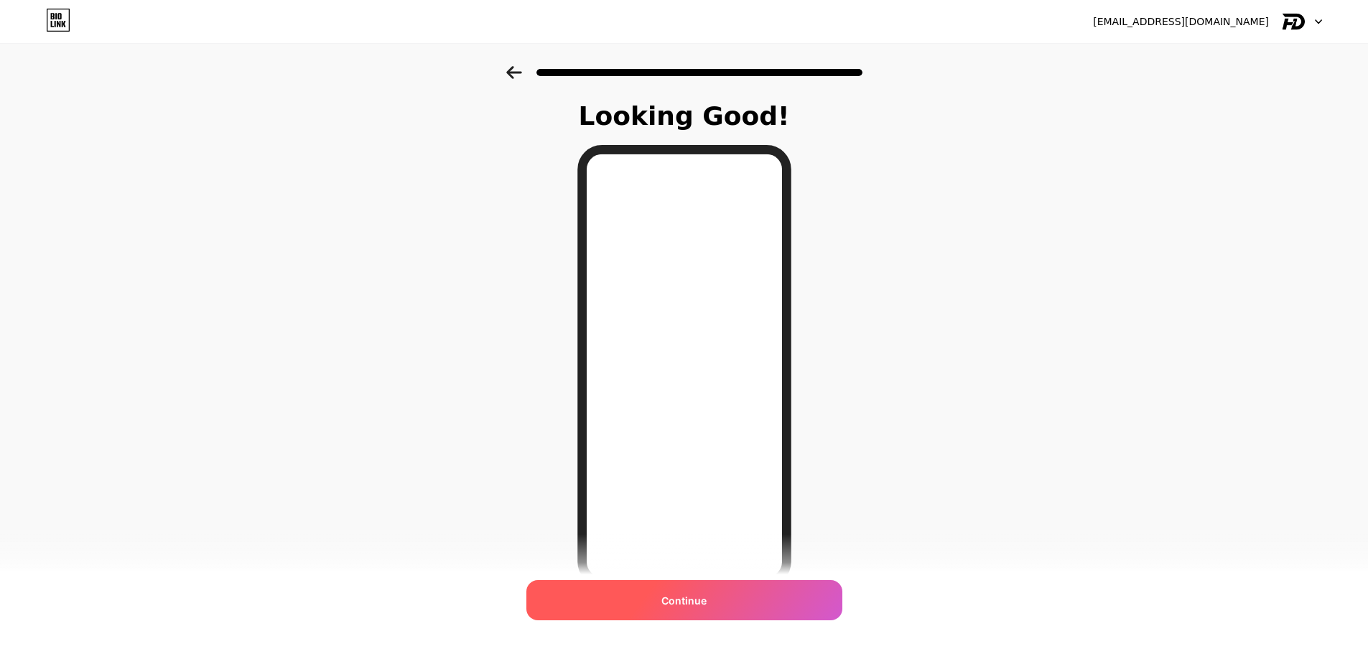
click at [691, 607] on span "Continue" at bounding box center [683, 600] width 45 height 15
